Goal: Transaction & Acquisition: Download file/media

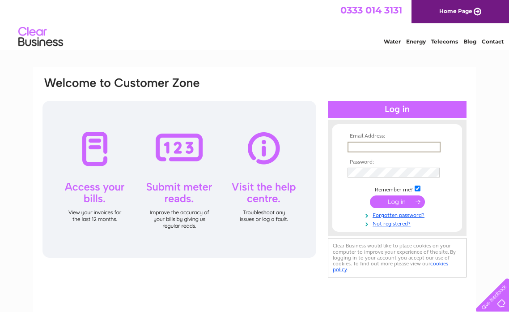
click at [409, 148] on input "text" at bounding box center [394, 146] width 93 height 11
type input "tom@northportstudio.com"
click at [403, 199] on input "submit" at bounding box center [397, 201] width 55 height 13
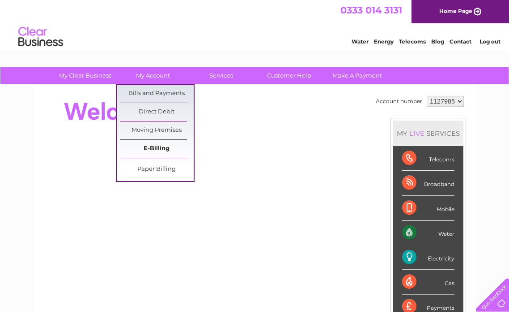
click at [152, 145] on link "E-Billing" at bounding box center [157, 149] width 74 height 18
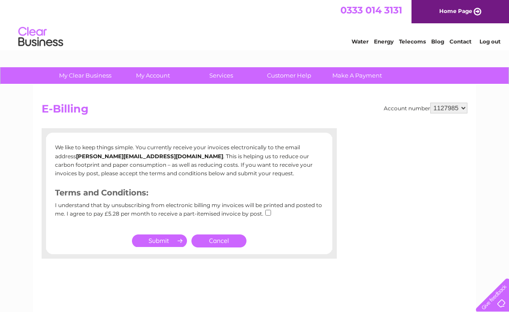
click at [214, 245] on link "Cancel" at bounding box center [219, 240] width 55 height 13
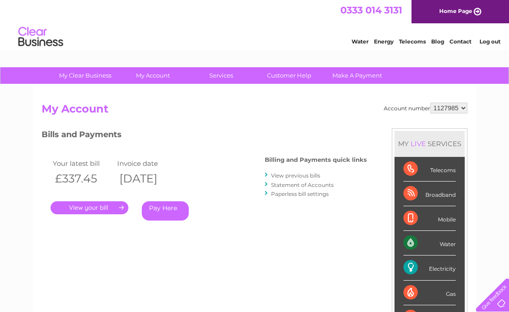
click at [103, 209] on link "." at bounding box center [90, 207] width 78 height 13
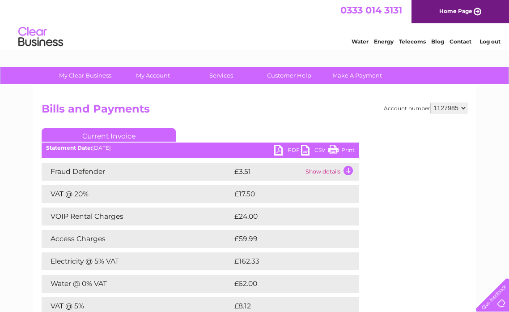
click at [277, 148] on link "PDF" at bounding box center [287, 151] width 27 height 13
